Goal: Navigation & Orientation: Understand site structure

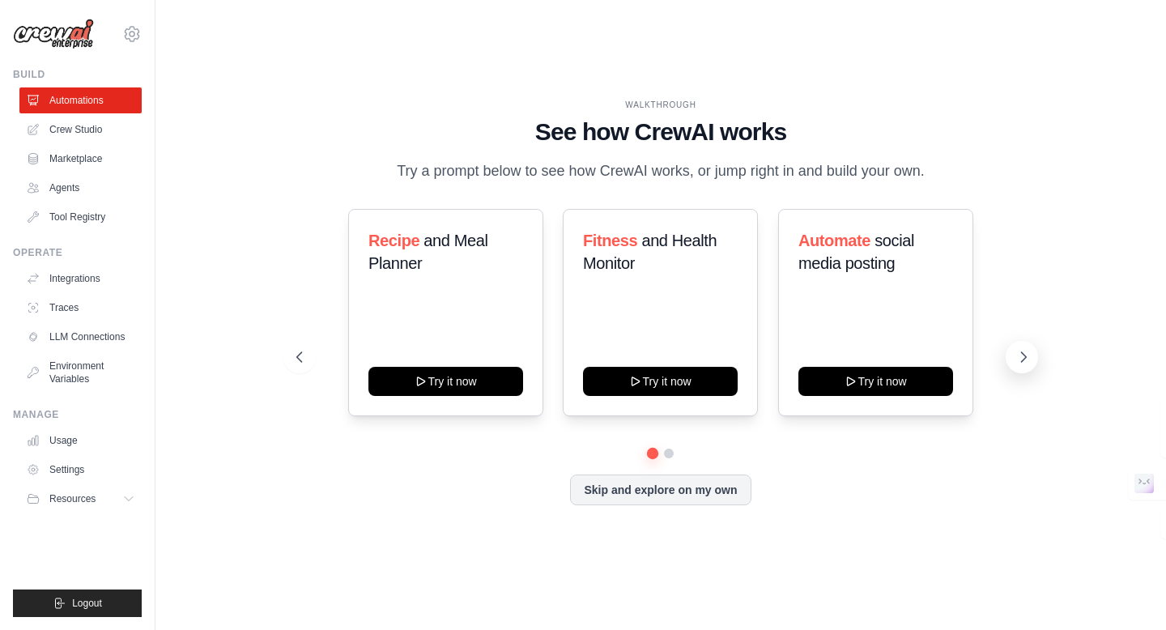
click at [1021, 362] on icon at bounding box center [1023, 357] width 5 height 10
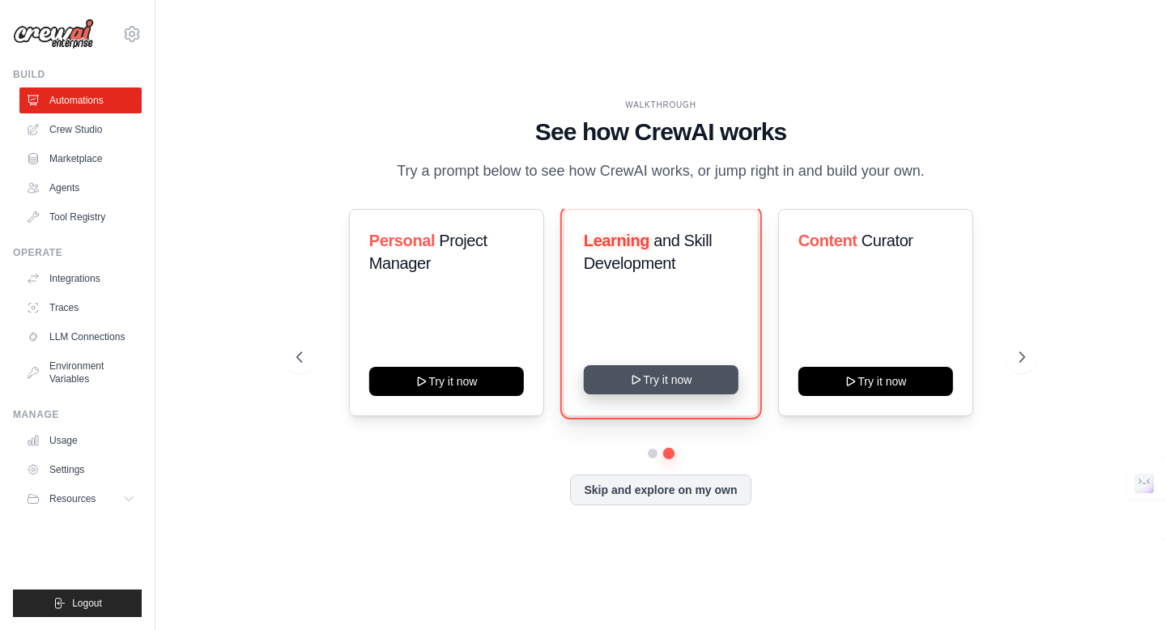
click at [680, 394] on button "Try it now" at bounding box center [660, 379] width 155 height 29
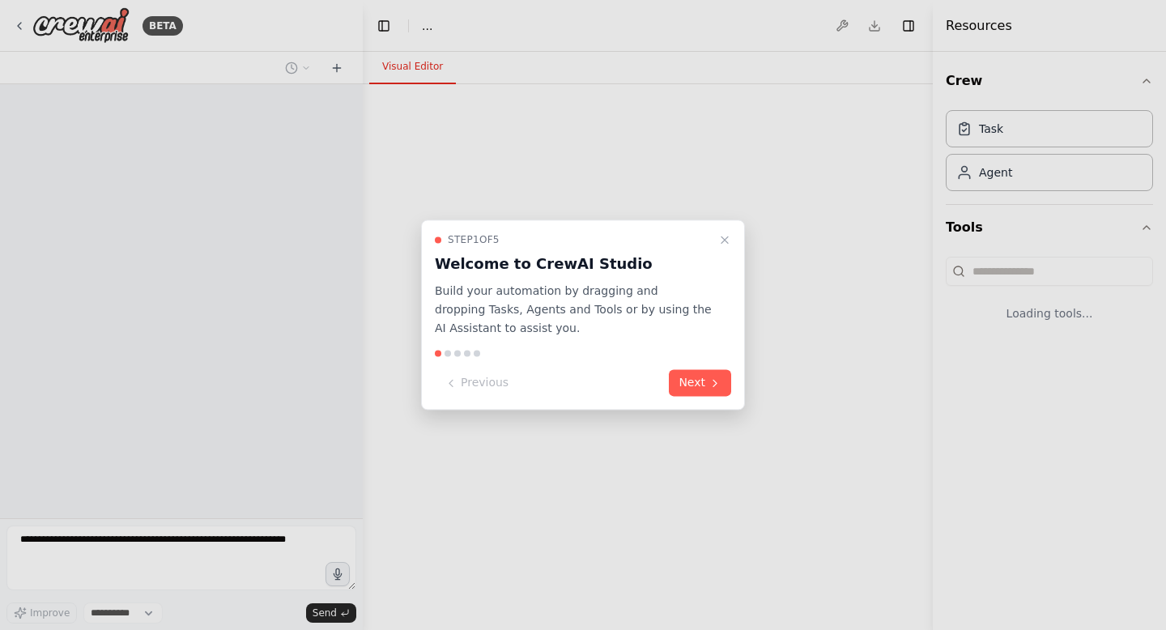
select select "****"
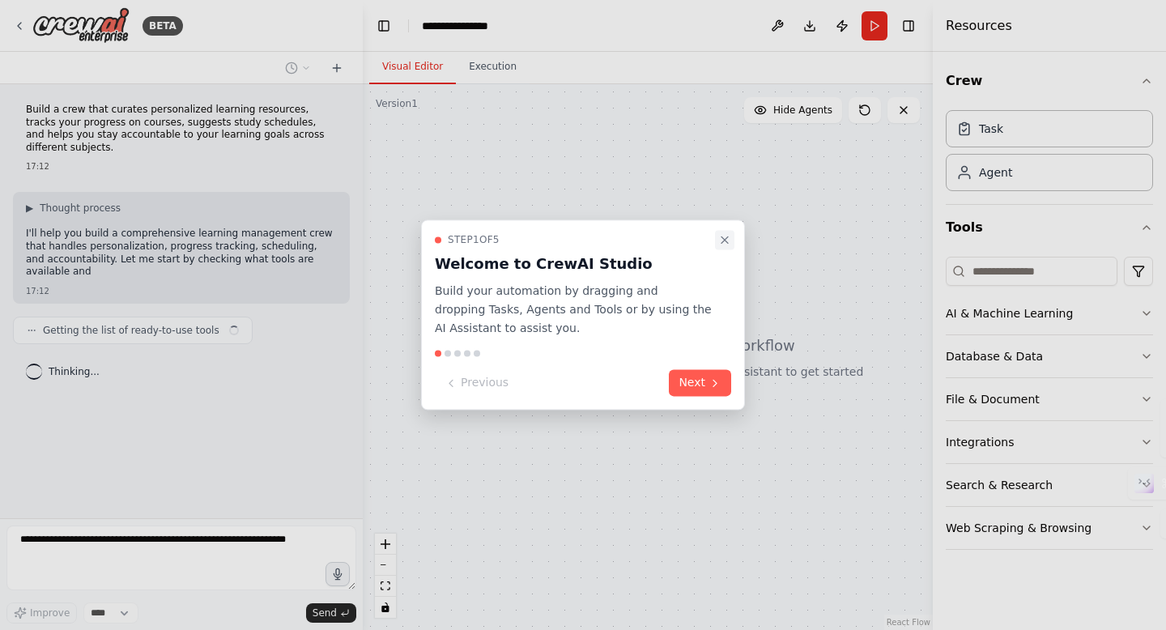
click at [725, 248] on button "Close walkthrough" at bounding box center [724, 239] width 19 height 19
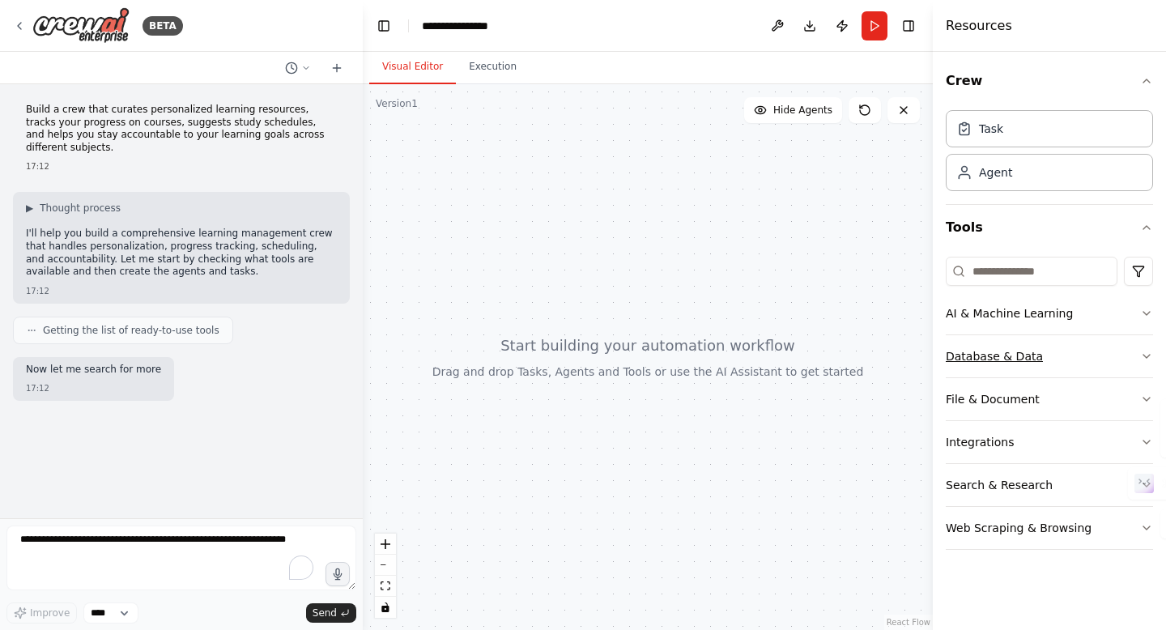
click at [967, 368] on button "Database & Data" at bounding box center [1049, 356] width 207 height 42
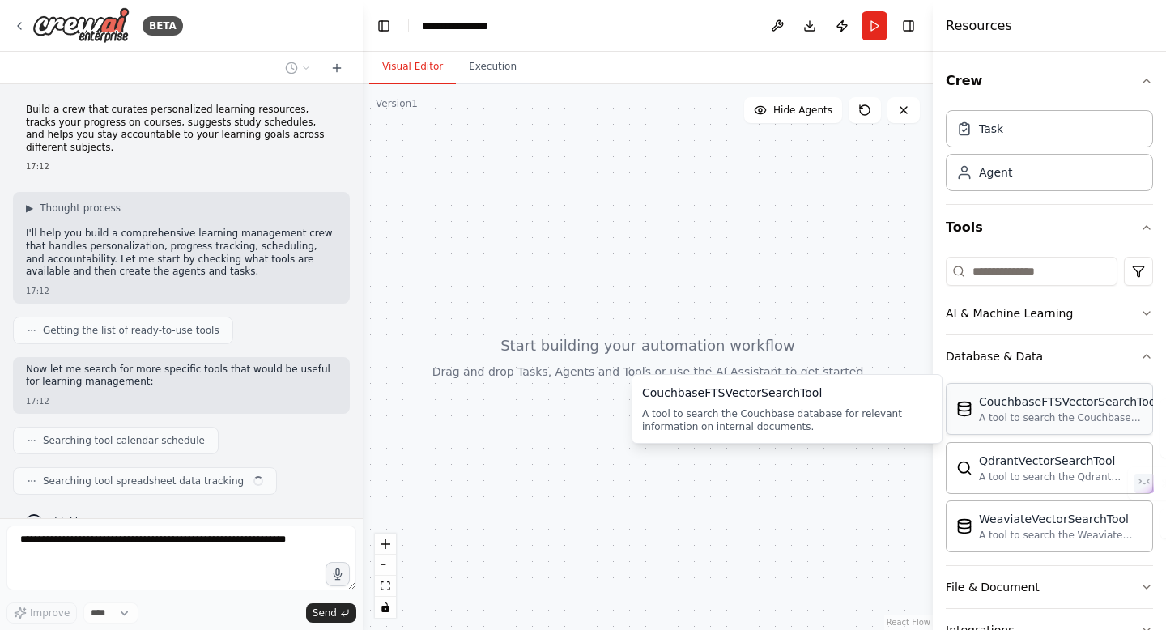
scroll to position [31, 0]
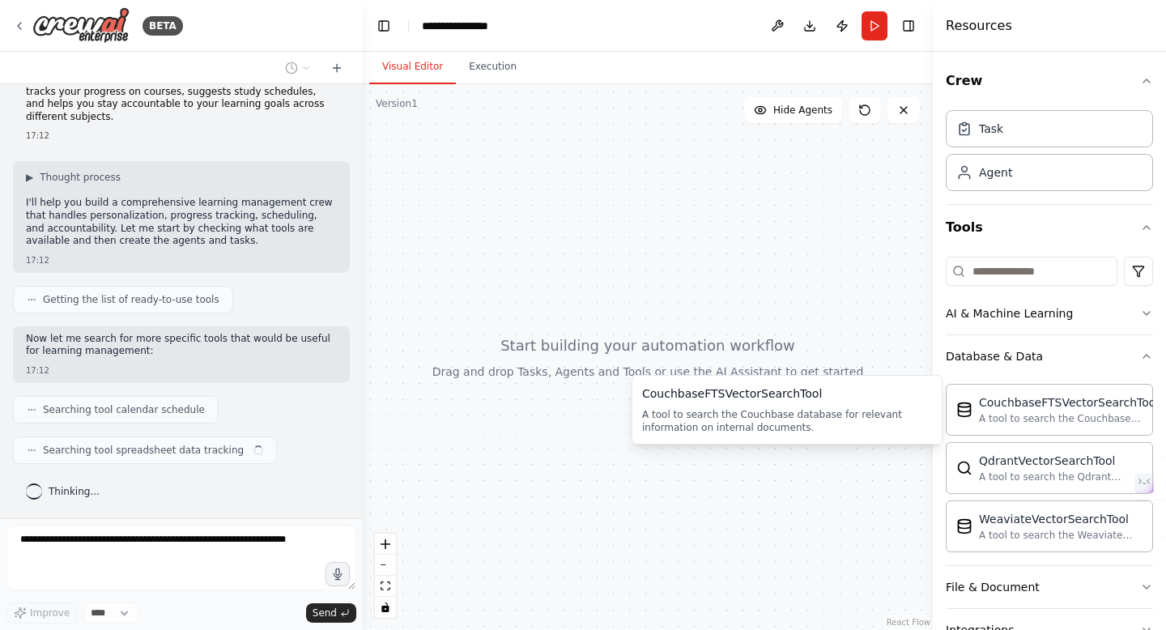
click at [738, 303] on div at bounding box center [648, 357] width 570 height 546
click at [1048, 433] on div "CouchbaseFTSVectorSearchTool A tool to search the Couchbase database for releva…" at bounding box center [1049, 409] width 207 height 52
click at [828, 297] on div at bounding box center [648, 357] width 570 height 546
click at [1000, 176] on div "Agent" at bounding box center [995, 172] width 33 height 16
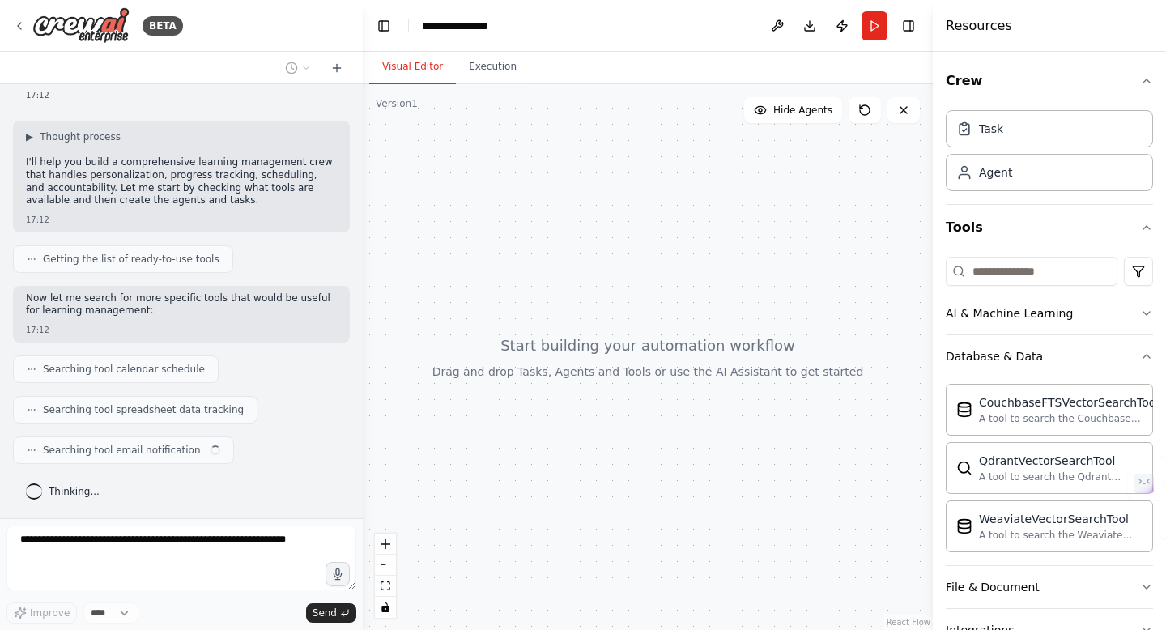
click at [724, 182] on div at bounding box center [648, 357] width 570 height 546
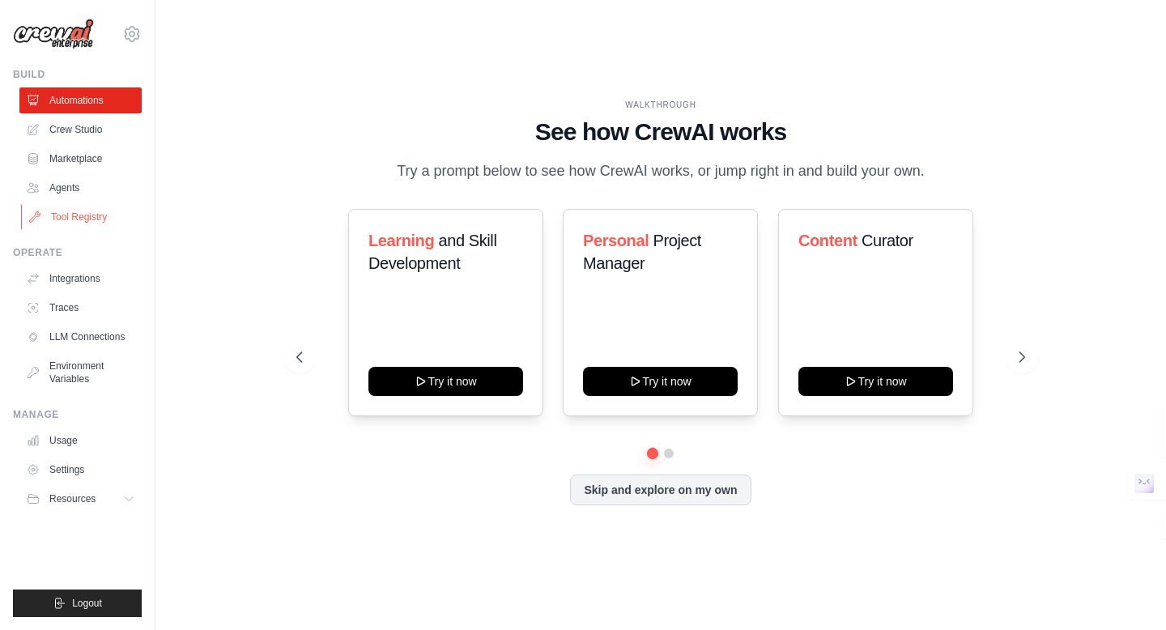
click at [52, 219] on link "Tool Registry" at bounding box center [82, 217] width 122 height 26
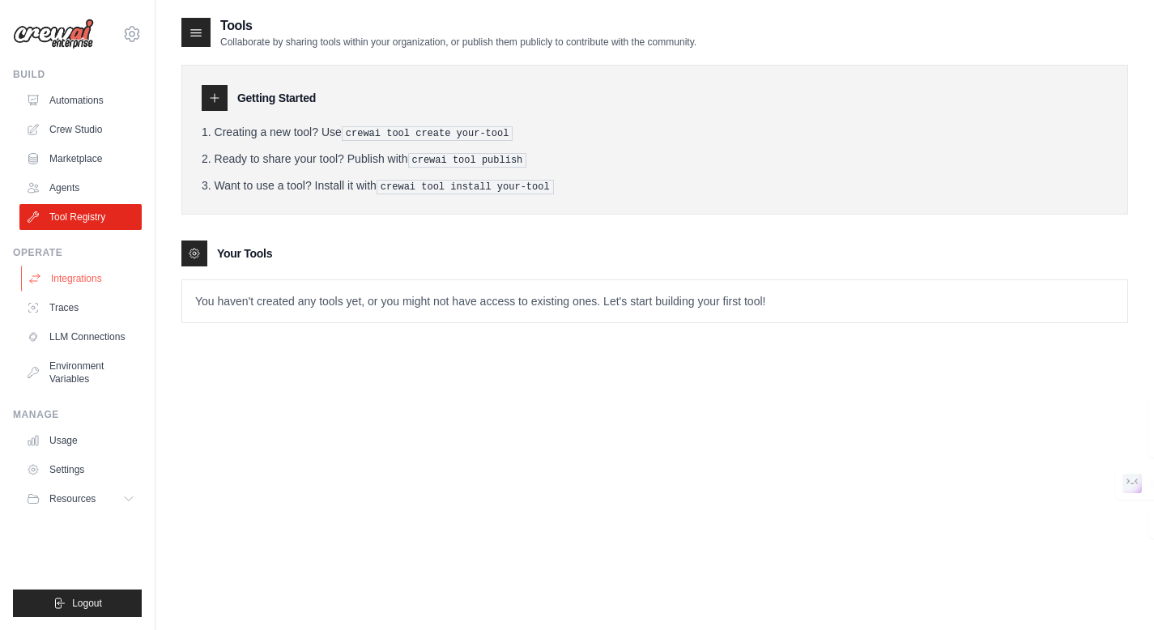
click at [59, 284] on link "Integrations" at bounding box center [82, 279] width 122 height 26
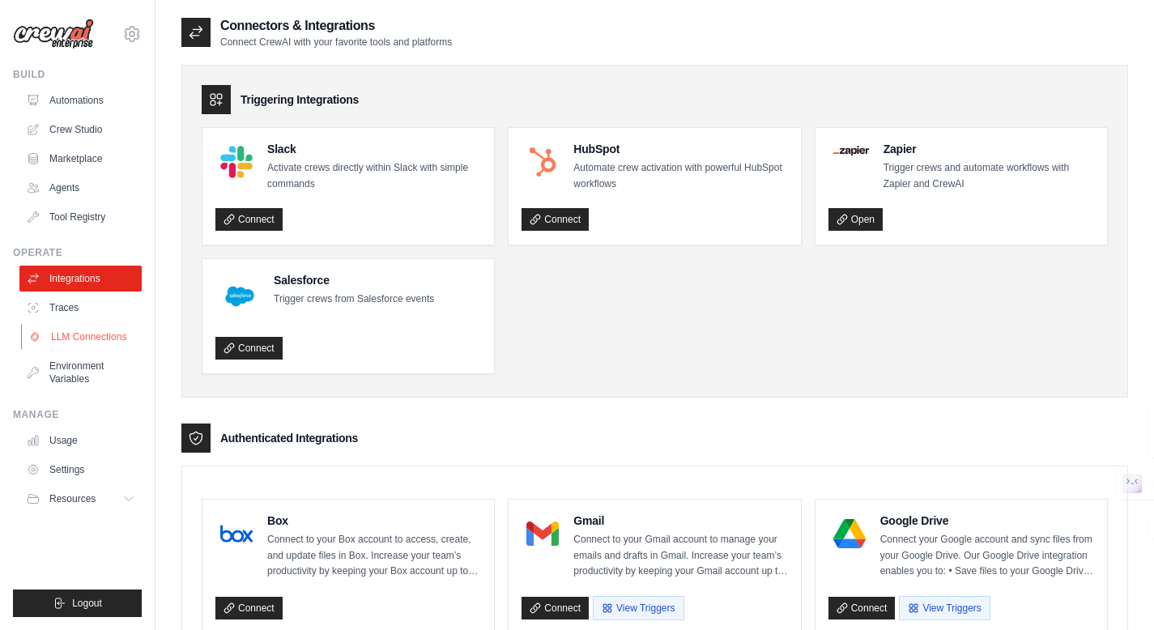
click at [62, 342] on link "LLM Connections" at bounding box center [82, 337] width 122 height 26
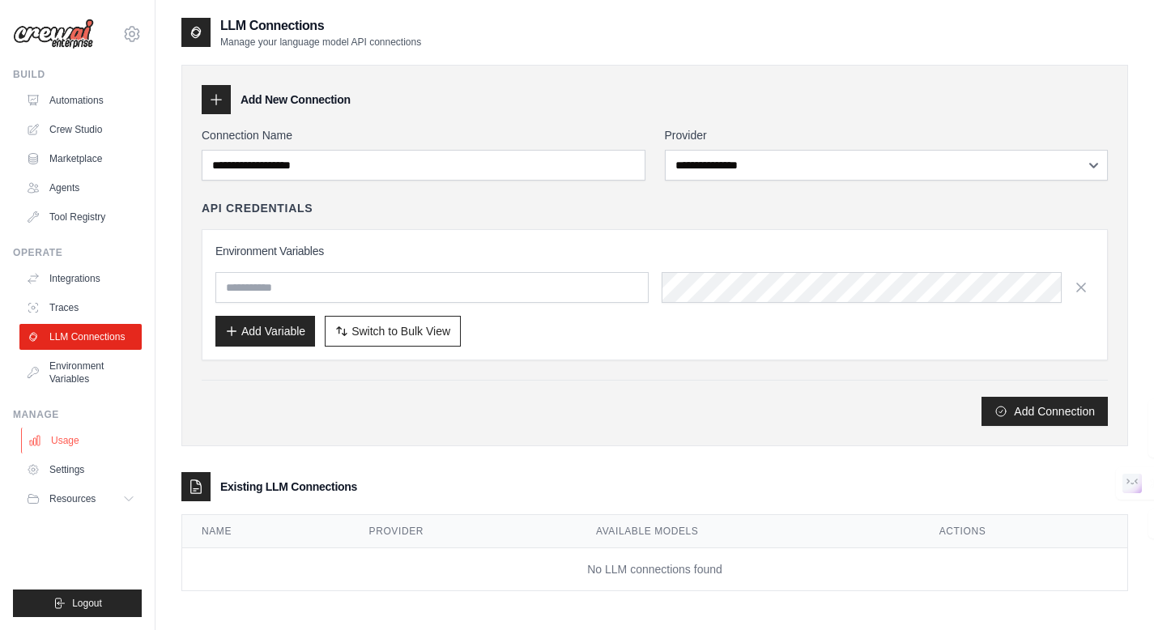
click at [62, 438] on link "Usage" at bounding box center [82, 440] width 122 height 26
